Goal: Find specific page/section: Find specific page/section

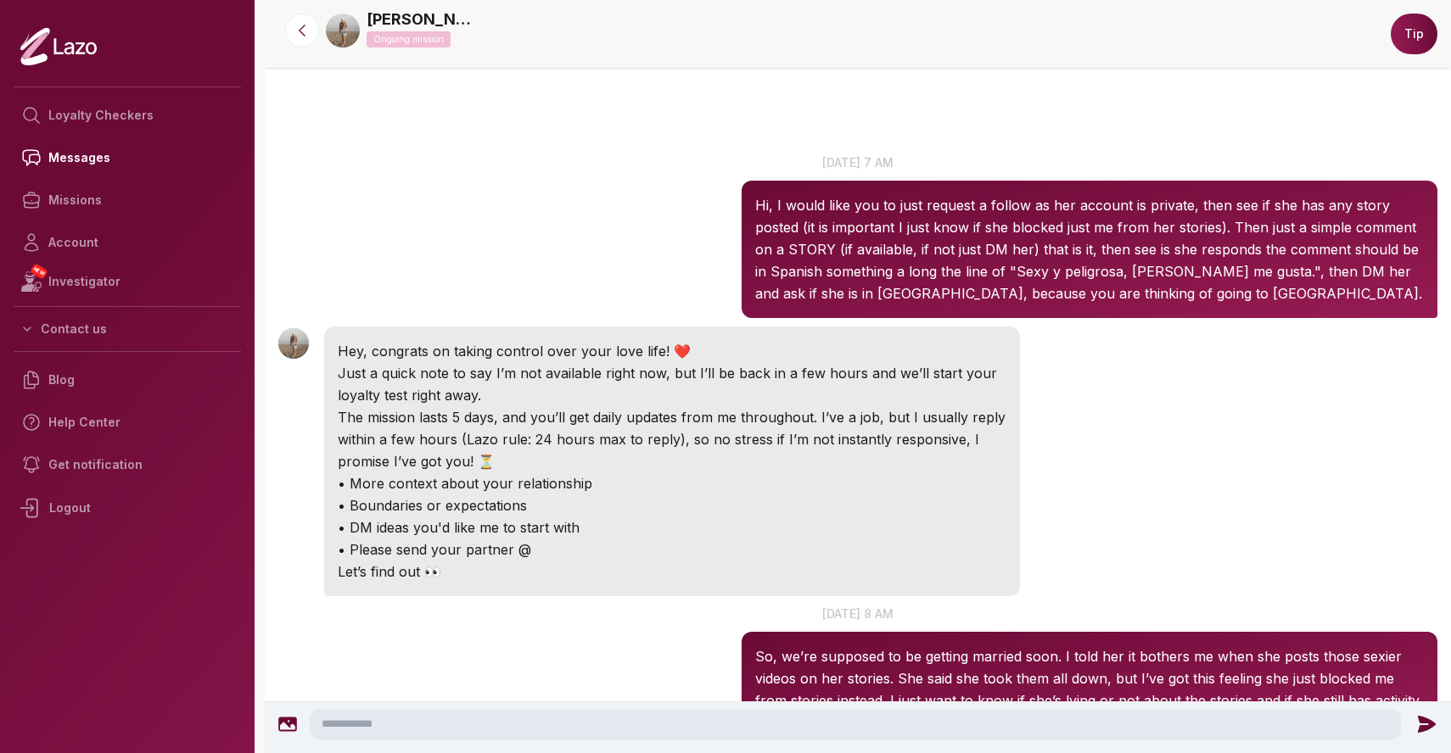
scroll to position [1720, 0]
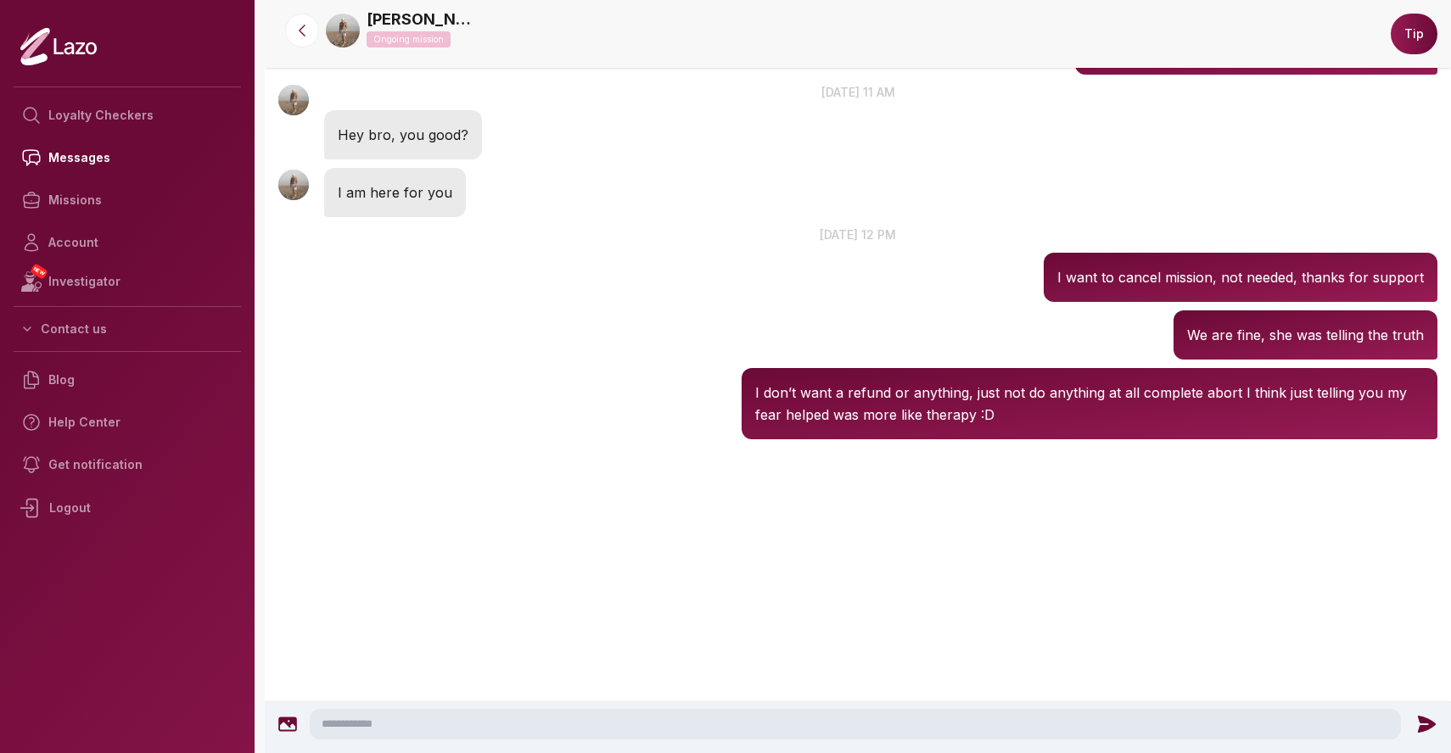
scroll to position [1901, 0]
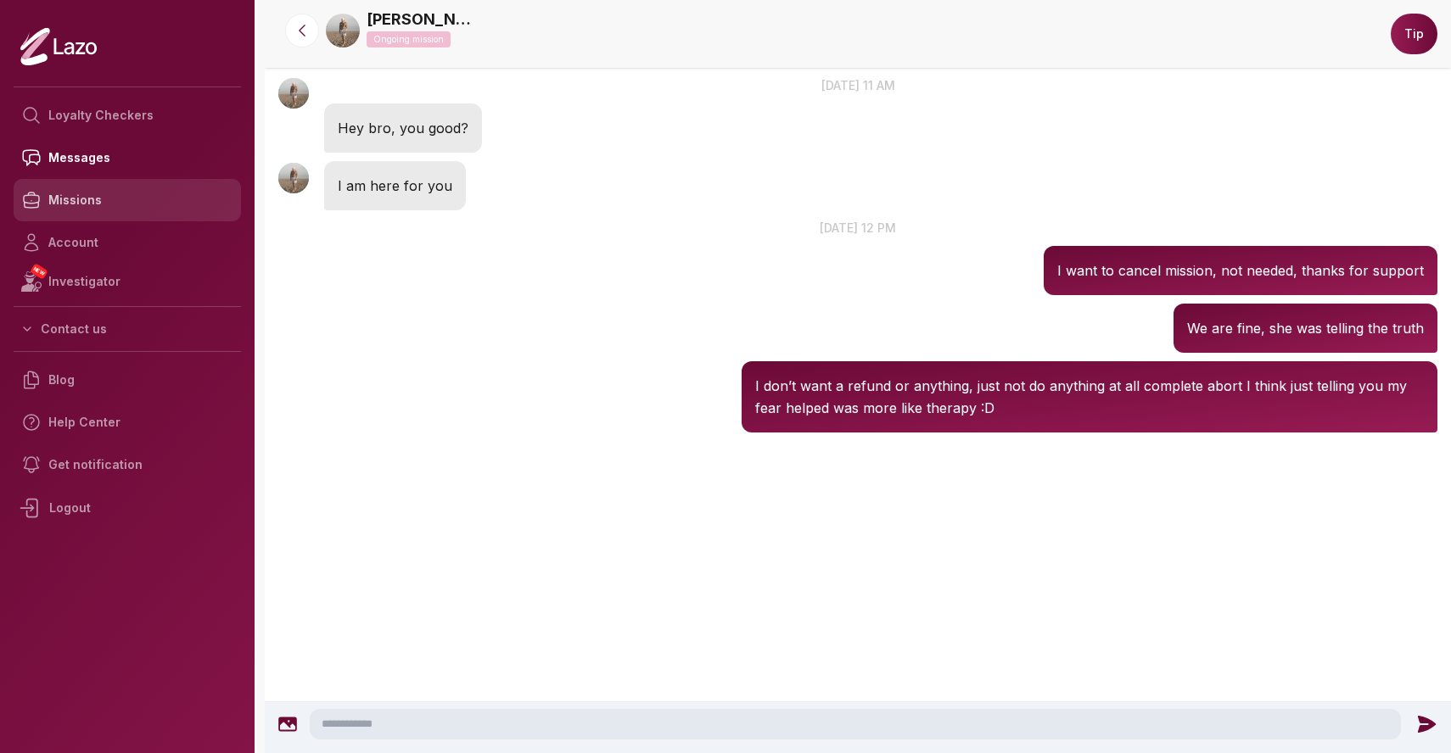
click at [89, 206] on link "Missions" at bounding box center [127, 200] width 227 height 42
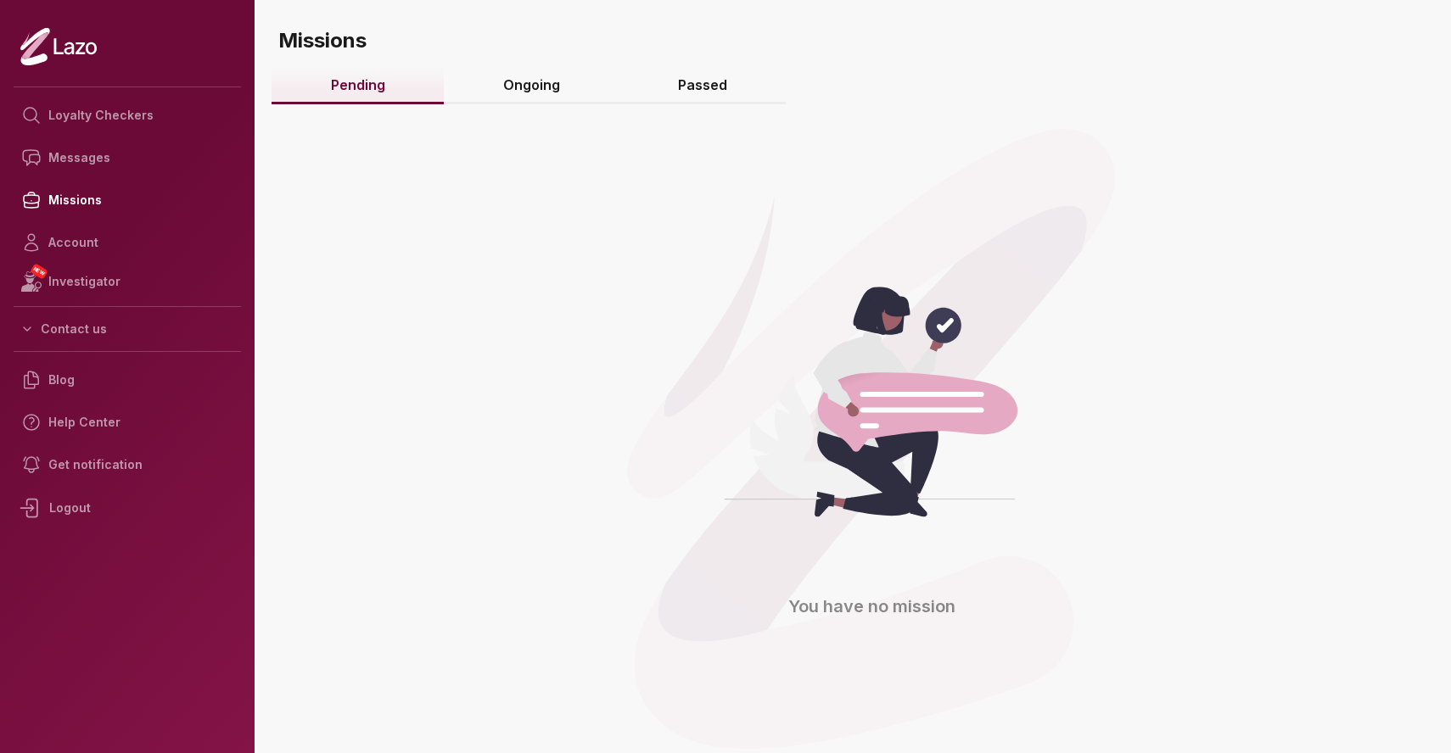
click at [527, 95] on link "Ongoing" at bounding box center [531, 86] width 175 height 36
